Goal: Find specific page/section: Find specific page/section

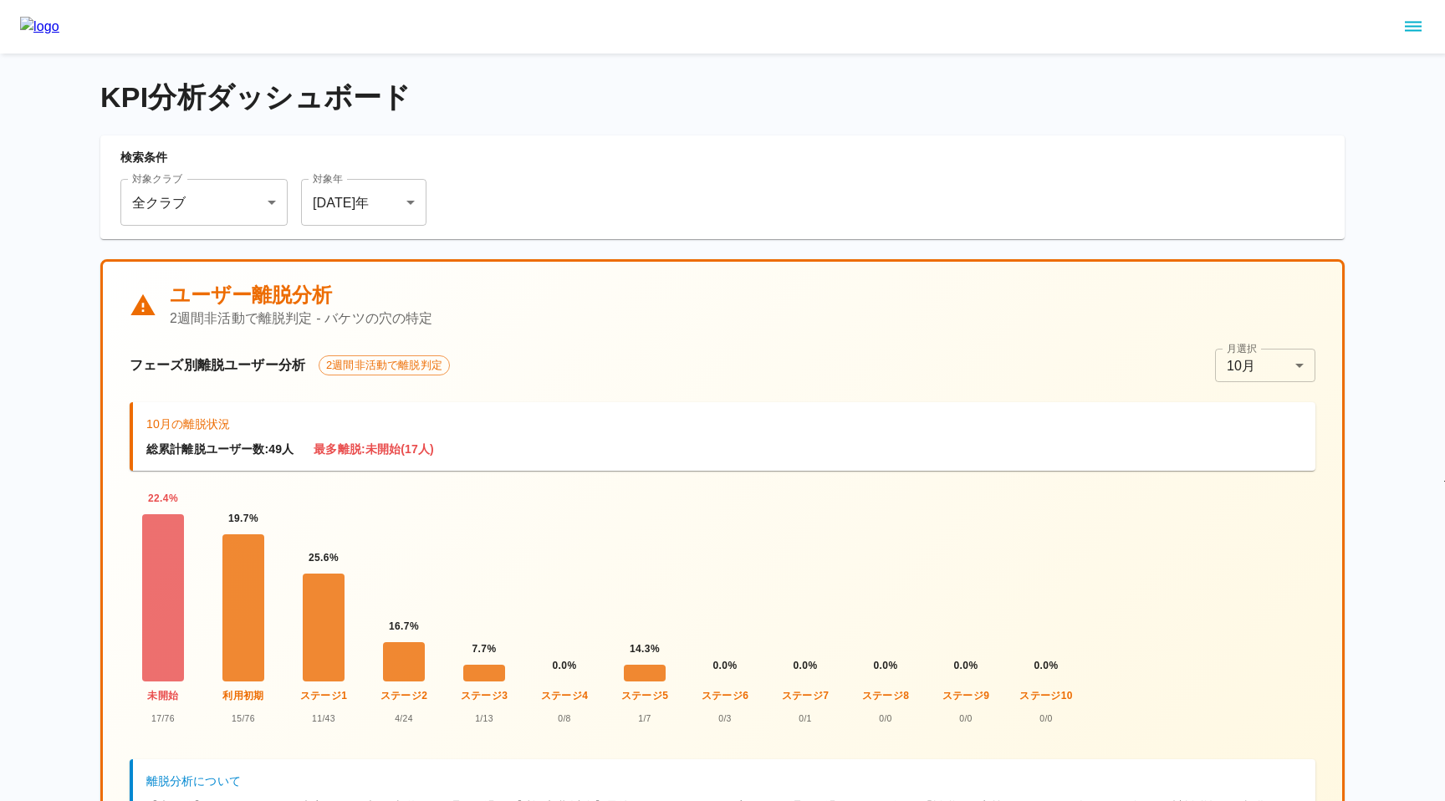
click at [1416, 23] on icon "sidemenu" at bounding box center [1413, 27] width 20 height 20
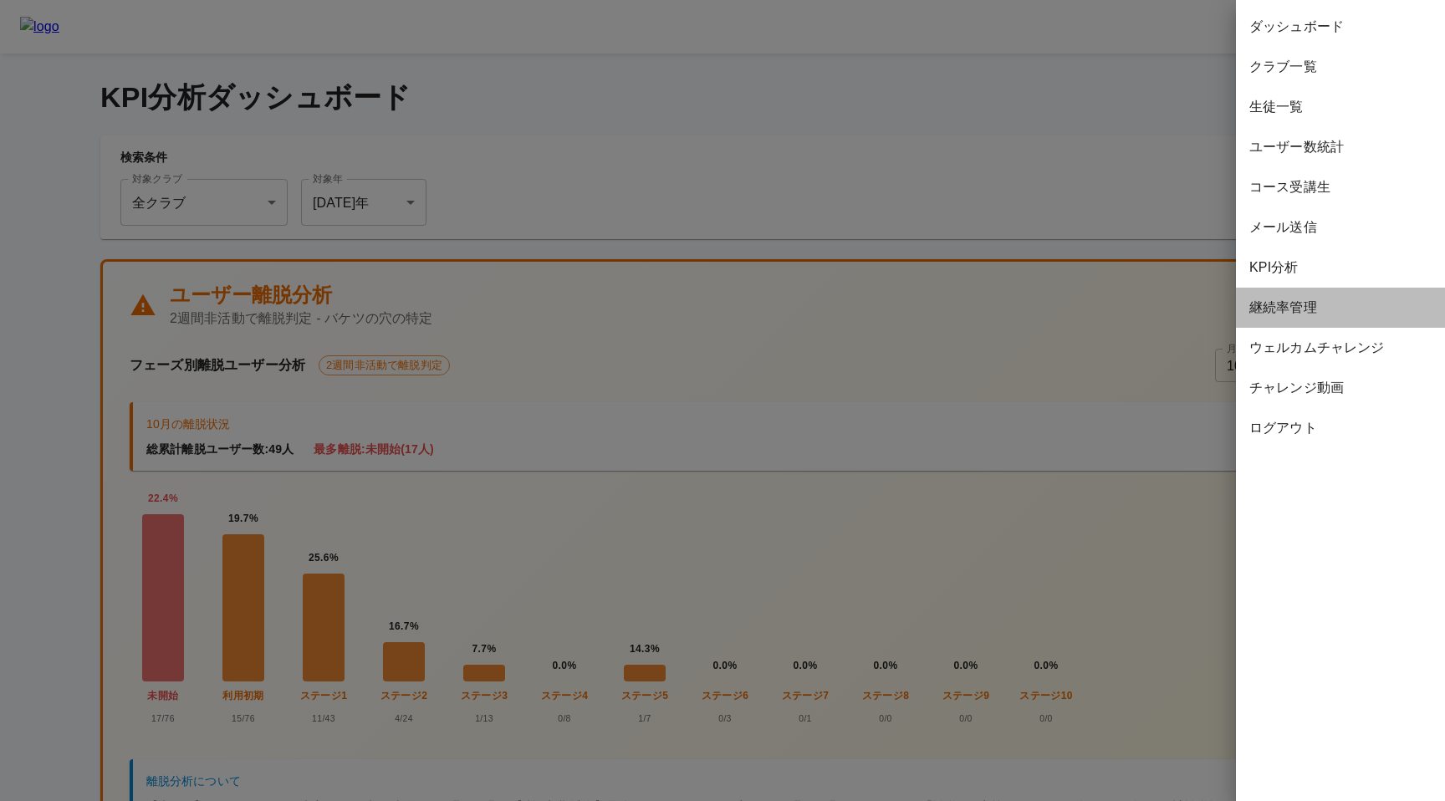
click at [1266, 312] on span "継続率管理" at bounding box center [1340, 308] width 182 height 20
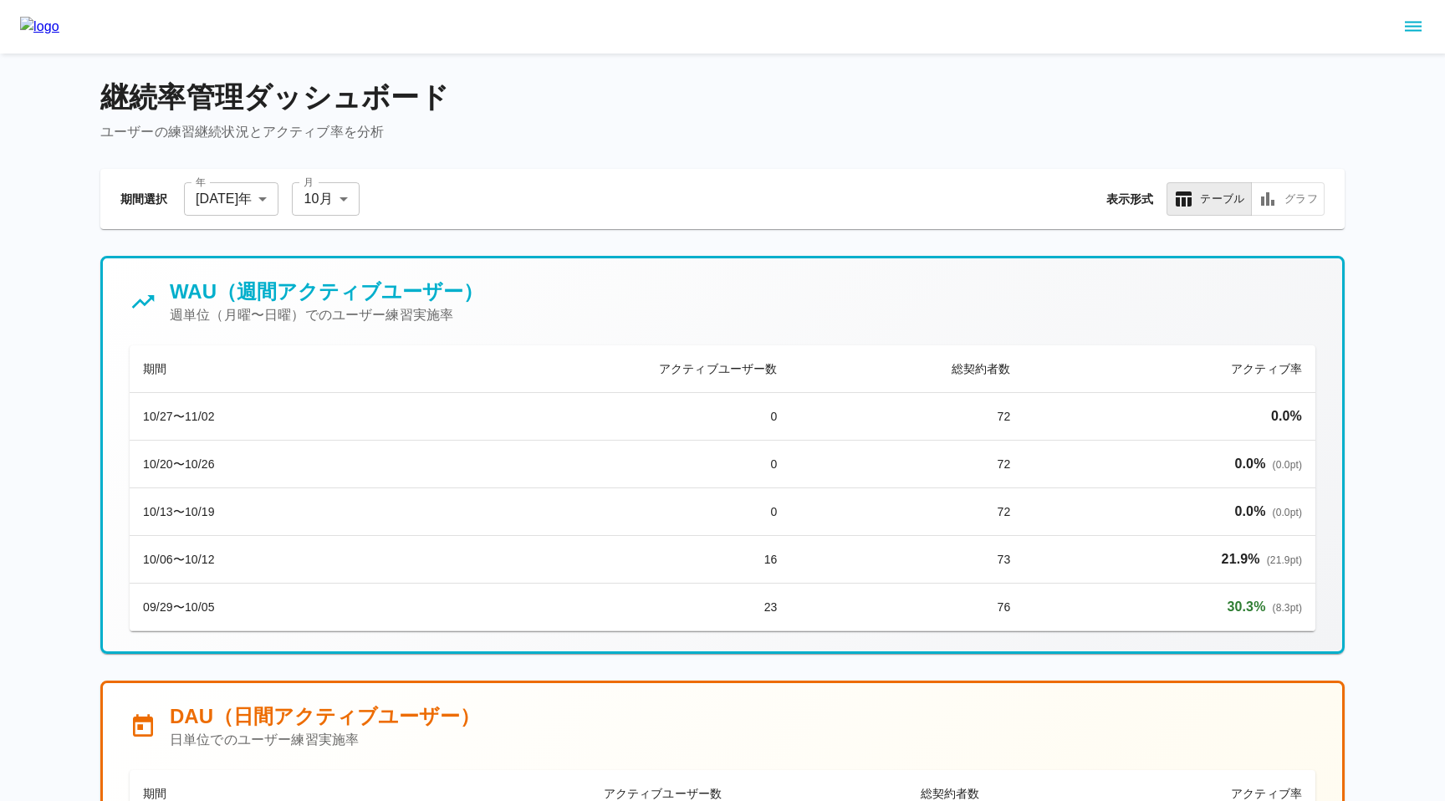
click at [981, 313] on div "WAU（週間アクティブユーザー） 週単位（月曜〜日曜）でのユーザー練習実施率" at bounding box center [723, 302] width 1186 height 47
click at [1290, 200] on button "グラフ" at bounding box center [1288, 198] width 74 height 33
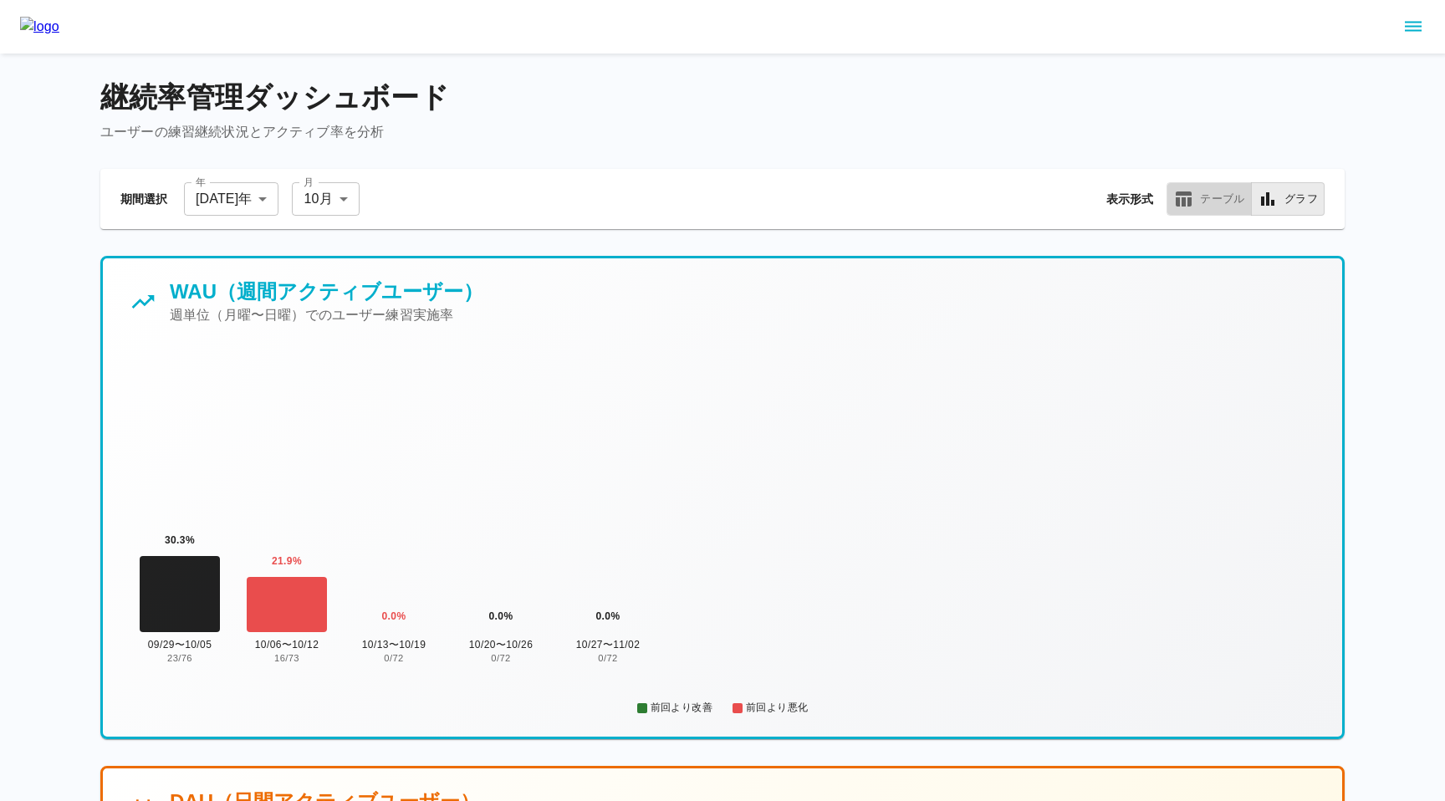
click at [1210, 207] on button "テーブル" at bounding box center [1209, 198] width 85 height 33
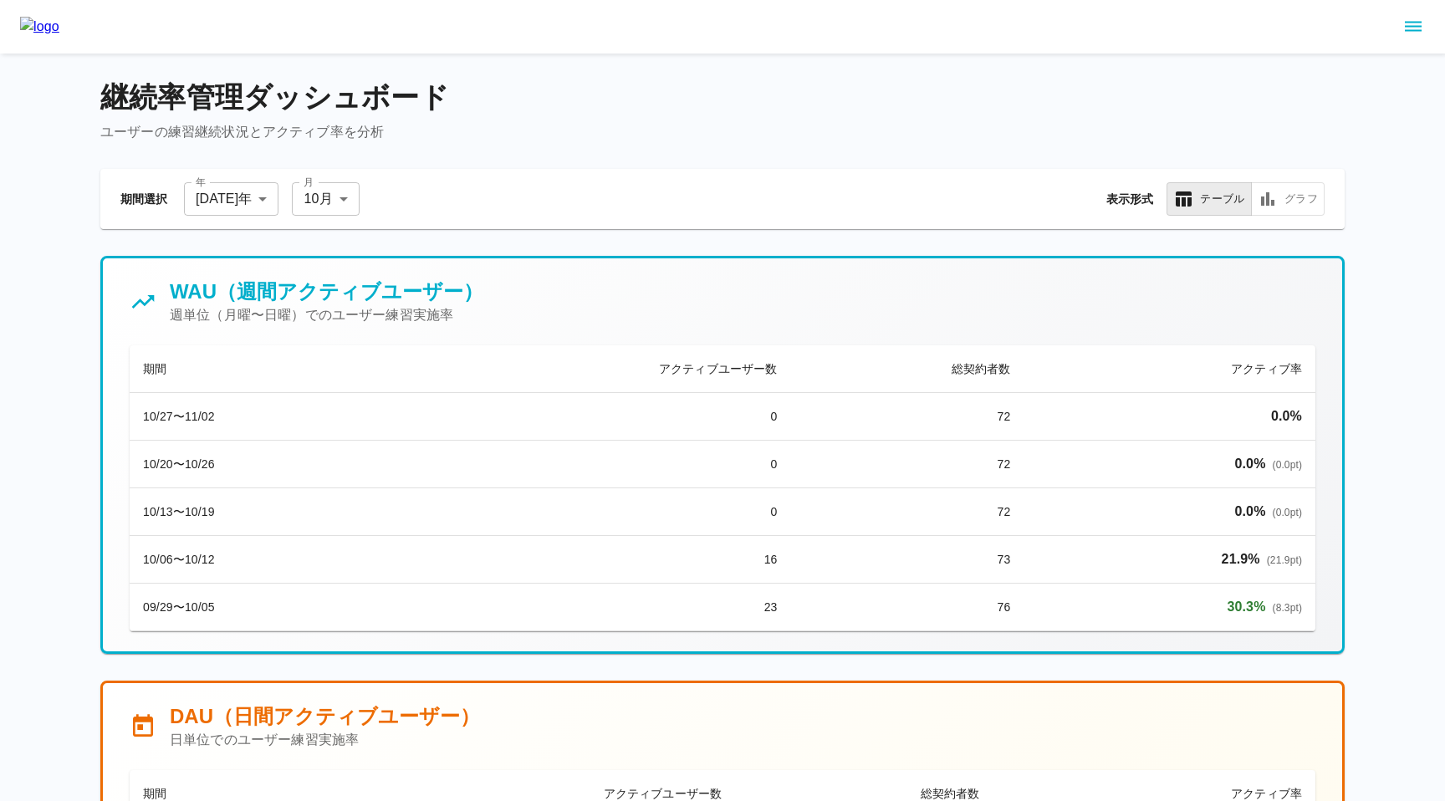
click at [1329, 211] on div "期間選択 年 2025 年 **** 年 月 10 月 ** 月 表示形式 テーブル グラフ" at bounding box center [722, 199] width 1244 height 60
click at [1299, 207] on button "グラフ" at bounding box center [1288, 198] width 74 height 33
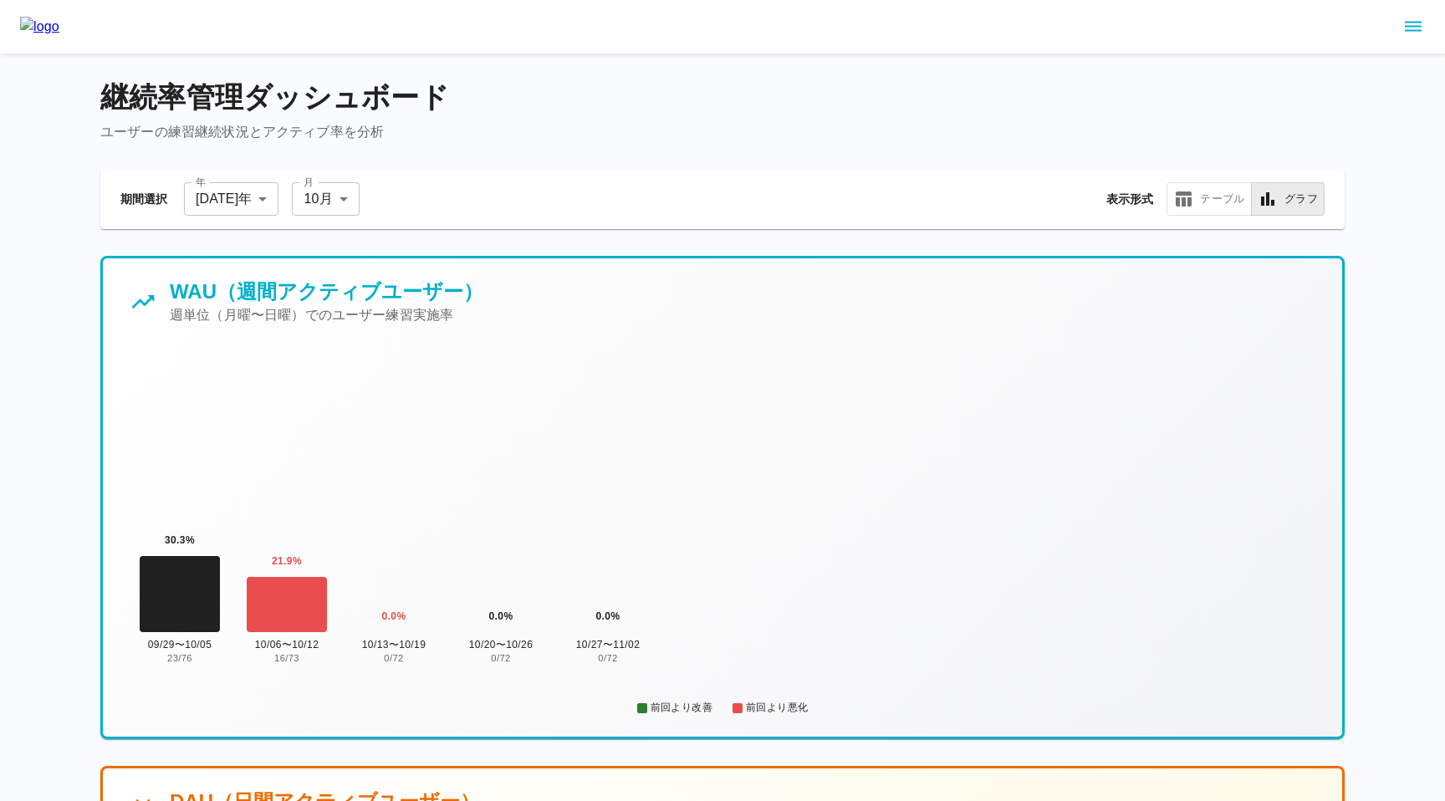
click at [1417, 28] on icon "sidemenu" at bounding box center [1413, 27] width 20 height 20
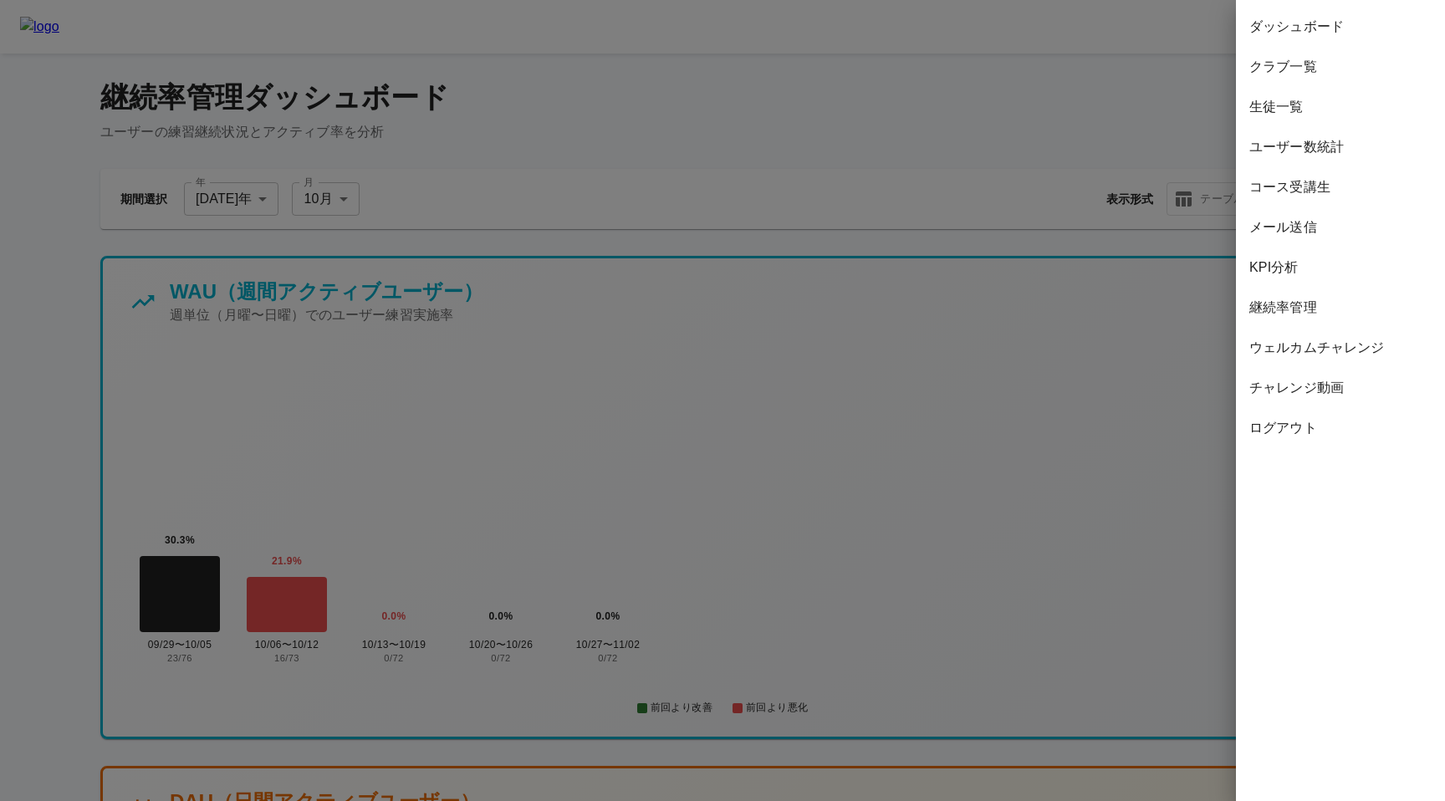
click at [1285, 190] on span "コース受講生" at bounding box center [1340, 187] width 182 height 20
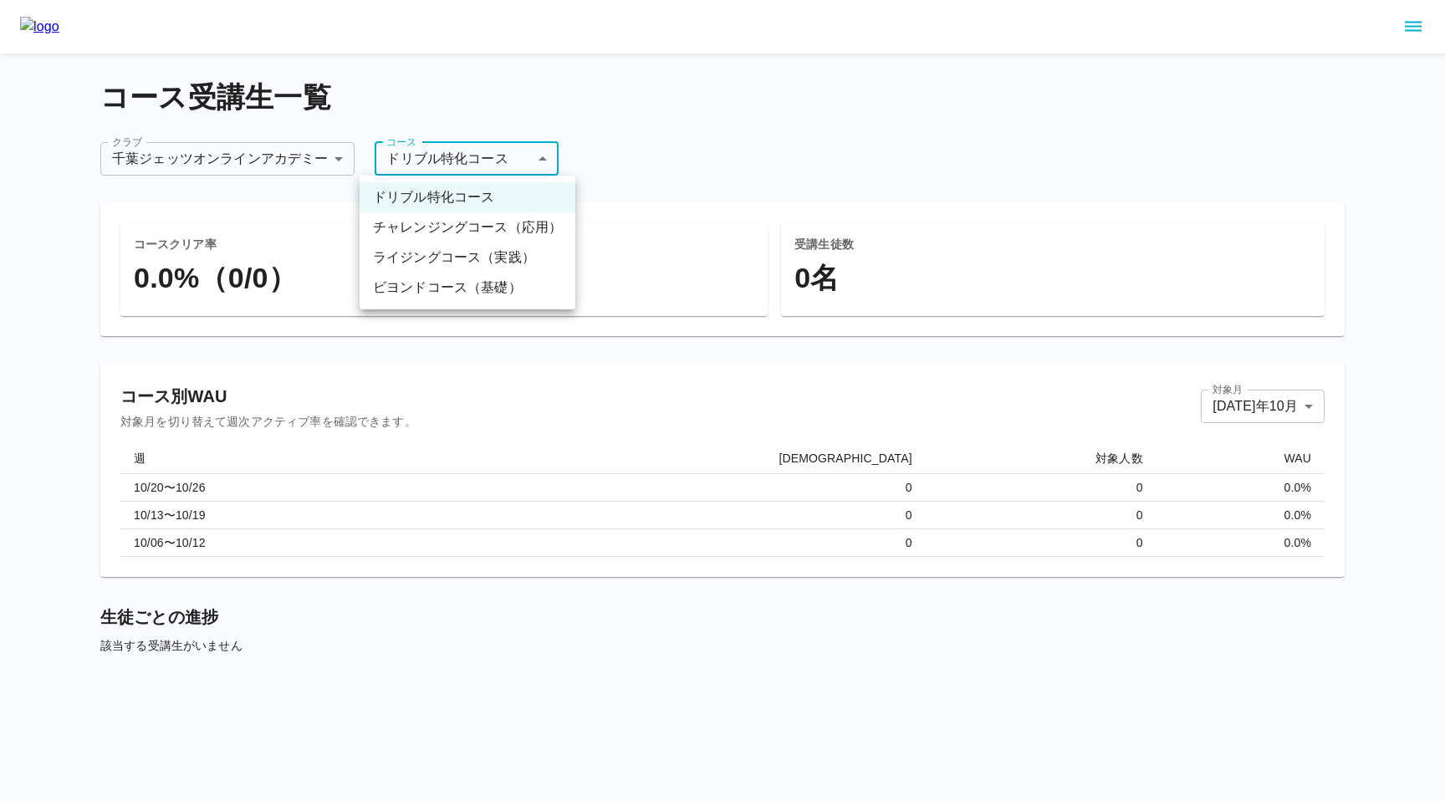
click at [415, 161] on body "**********" at bounding box center [722, 354] width 1445 height 708
click at [435, 283] on li "ビヨンドコース（基礎）" at bounding box center [468, 288] width 216 height 30
